Goal: Task Accomplishment & Management: Manage account settings

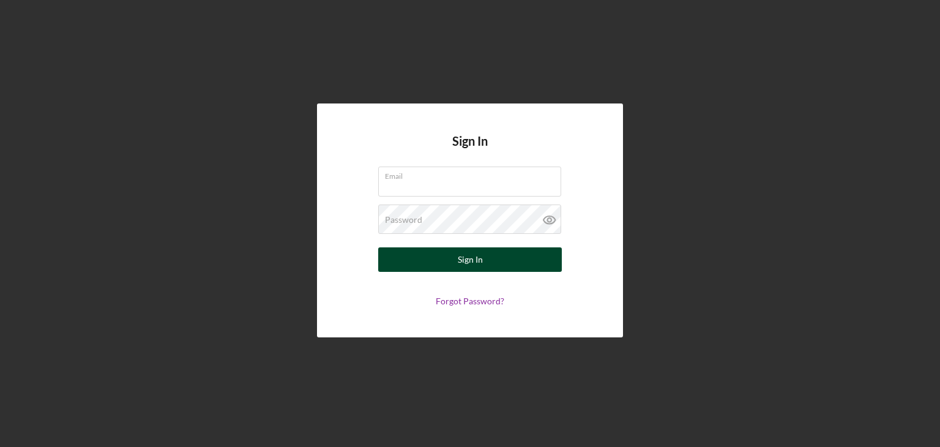
type input "[EMAIL_ADDRESS][DOMAIN_NAME]"
click at [483, 270] on button "Sign In" at bounding box center [470, 259] width 184 height 24
